Goal: Task Accomplishment & Management: Use online tool/utility

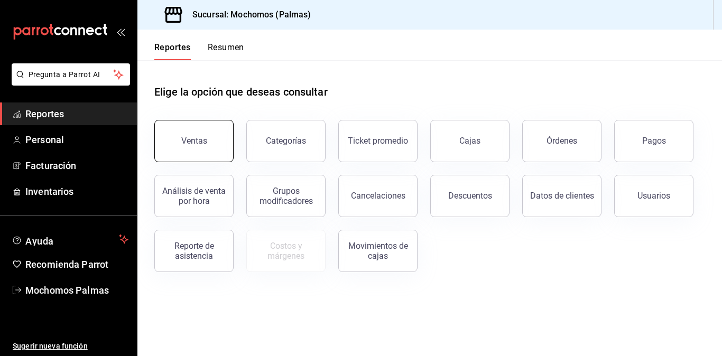
click at [197, 138] on div "Ventas" at bounding box center [194, 141] width 26 height 10
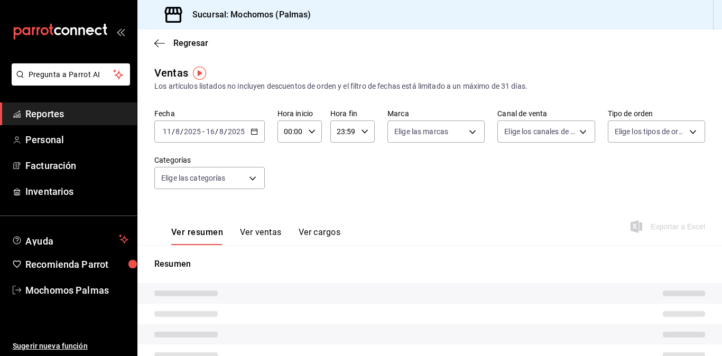
type input "05:00"
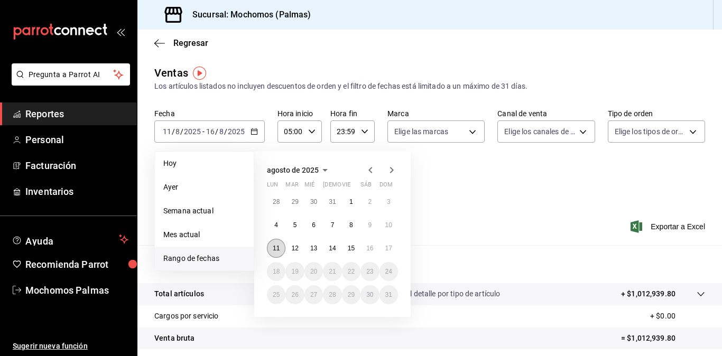
click at [280, 250] on button "11" at bounding box center [276, 248] width 19 height 19
click at [388, 250] on abbr "17" at bounding box center [389, 248] width 7 height 7
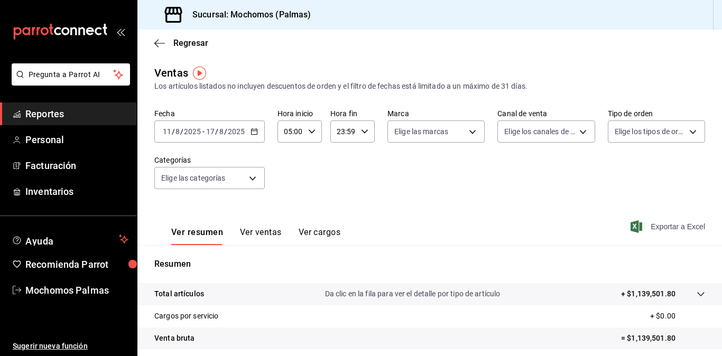
click at [646, 225] on span "Exportar a Excel" at bounding box center [669, 227] width 72 height 13
